Goal: Check status: Check status

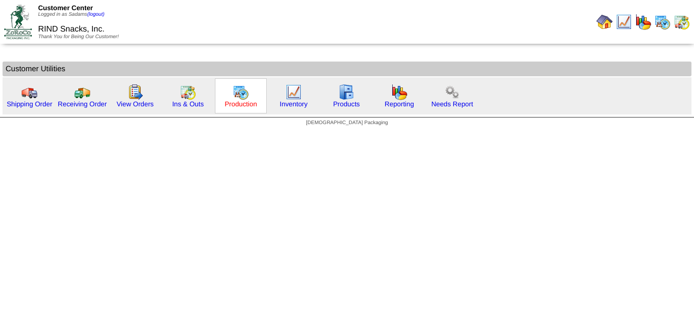
click at [249, 106] on link "Production" at bounding box center [241, 104] width 33 height 8
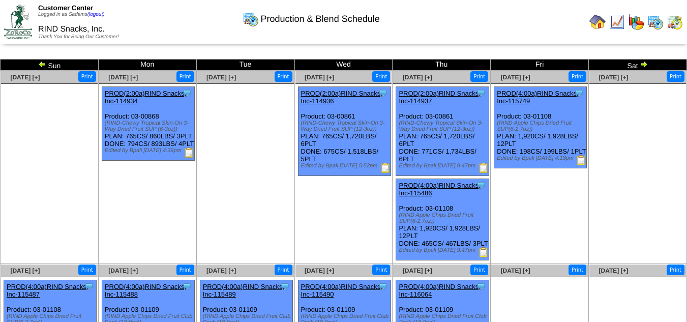
click at [647, 66] on img at bounding box center [644, 64] width 8 height 8
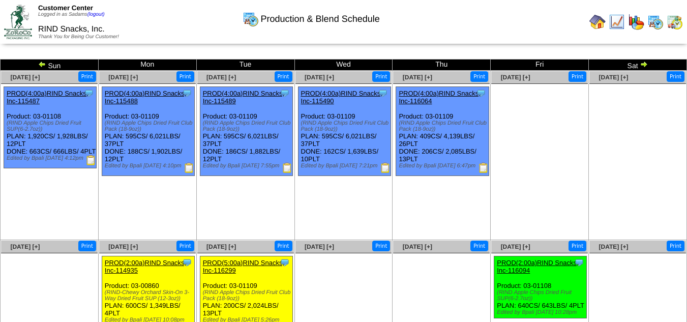
click at [644, 66] on img at bounding box center [644, 64] width 8 height 8
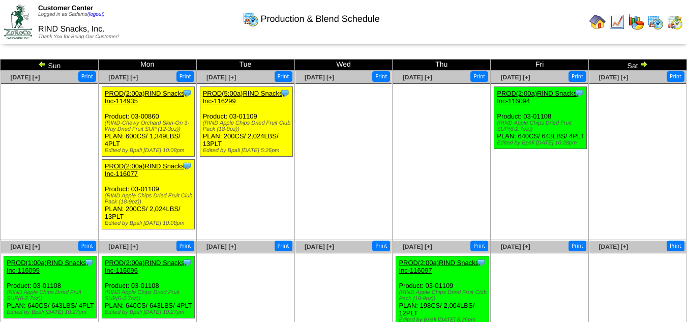
click at [641, 62] on img at bounding box center [644, 64] width 8 height 8
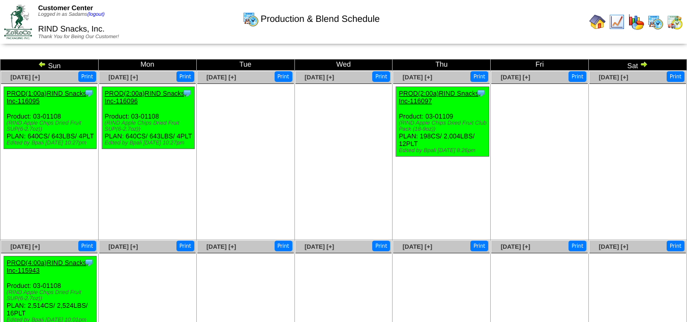
click at [644, 62] on img at bounding box center [644, 64] width 8 height 8
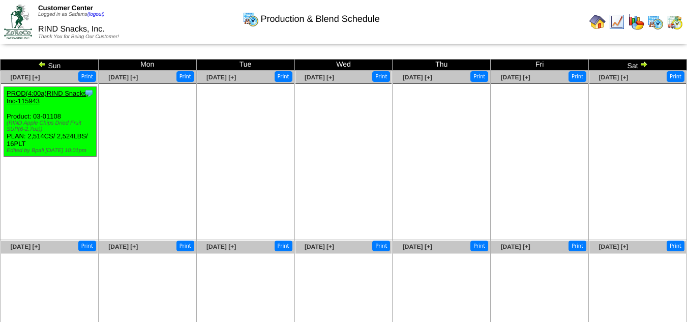
click at [601, 19] on img at bounding box center [597, 22] width 16 height 16
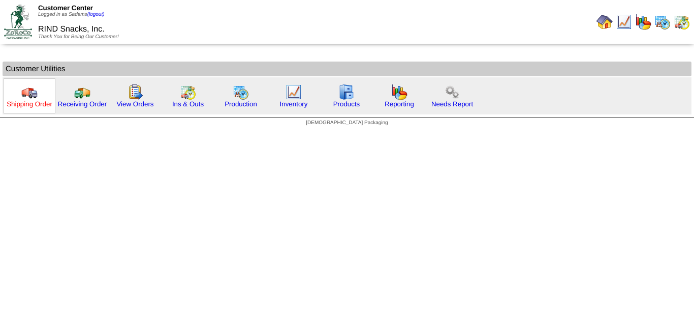
click at [32, 104] on link "Shipping Order" at bounding box center [30, 104] width 46 height 8
